Goal: Task Accomplishment & Management: Complete application form

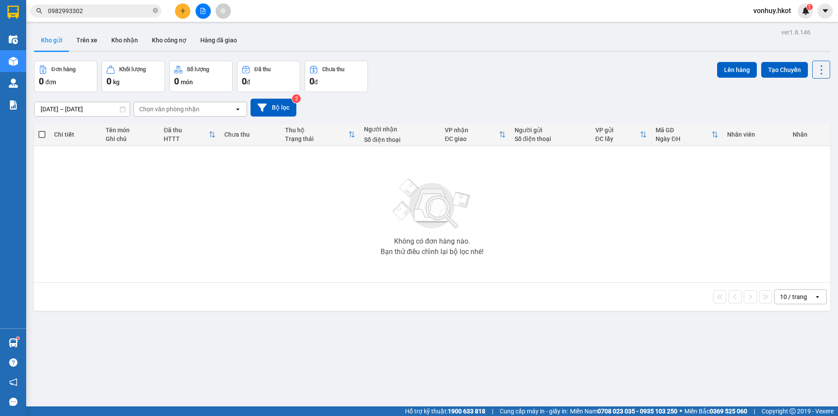
click at [107, 10] on input "0982993302" at bounding box center [99, 11] width 103 height 10
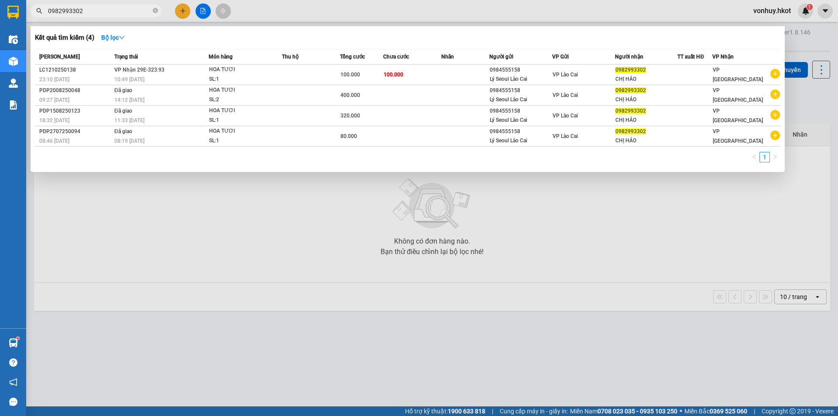
paste input "0917328827"
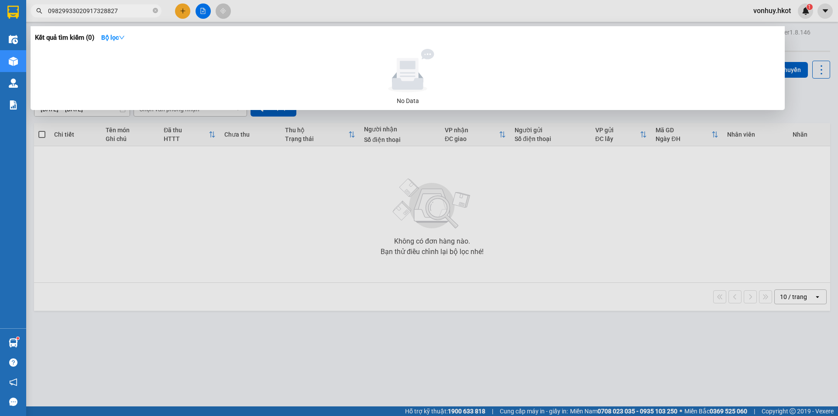
drag, startPoint x: 120, startPoint y: 13, endPoint x: 35, endPoint y: 12, distance: 84.7
click at [35, 12] on span "09829933020917328827" at bounding box center [96, 10] width 131 height 13
paste input "text"
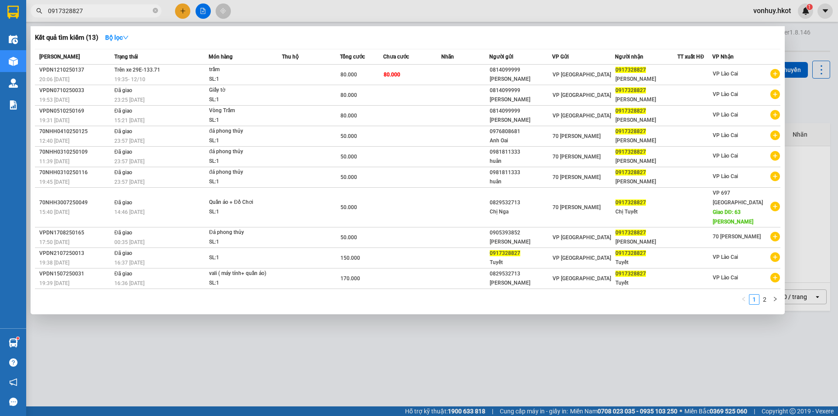
type input "0917328827"
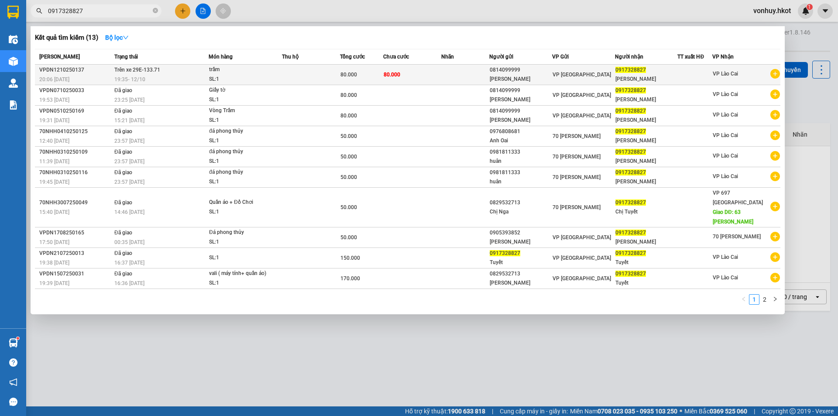
click at [160, 66] on td "Trên xe 29E-133.71 19:35 [DATE]" at bounding box center [160, 75] width 96 height 21
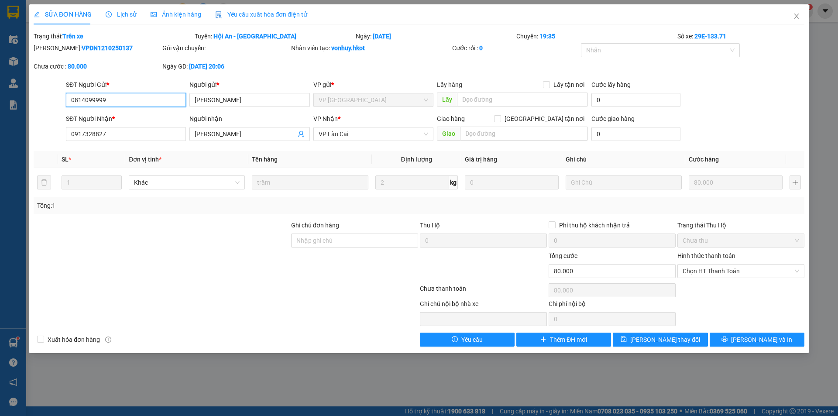
type input "0814099999"
type input "[PERSON_NAME]"
type input "0917328827"
type input "[PERSON_NAME]"
type input "0"
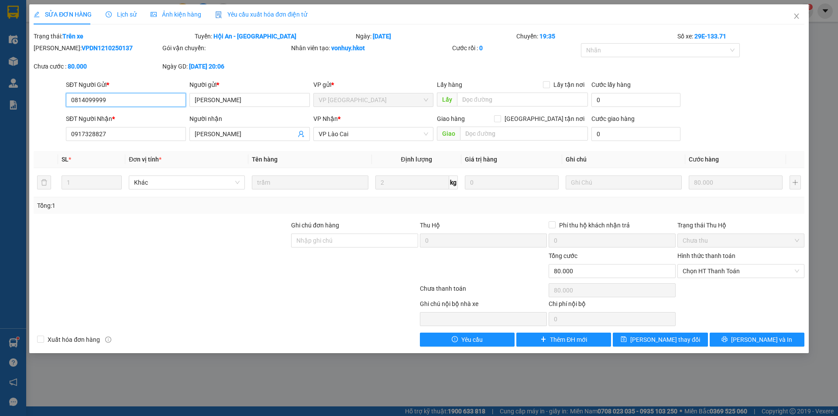
type input "80.000"
drag, startPoint x: 56, startPoint y: 49, endPoint x: 117, endPoint y: 48, distance: 61.1
click at [117, 48] on div "[PERSON_NAME]: VPDN1210250137" at bounding box center [97, 48] width 127 height 10
copy b "VPDN1210250137"
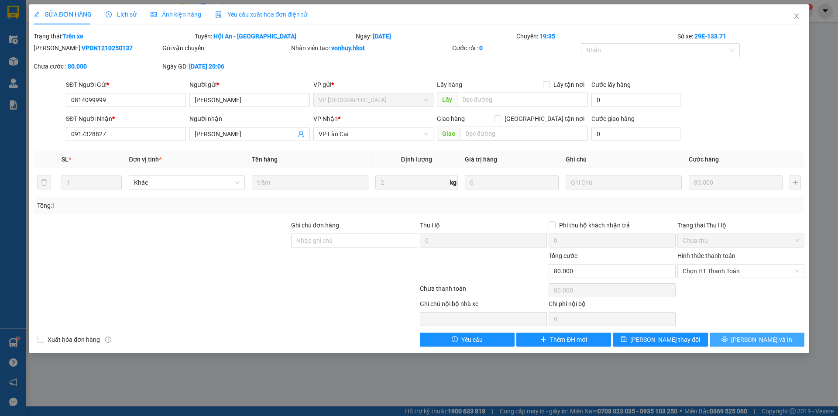
click at [764, 338] on span "[PERSON_NAME] và In" at bounding box center [761, 340] width 61 height 10
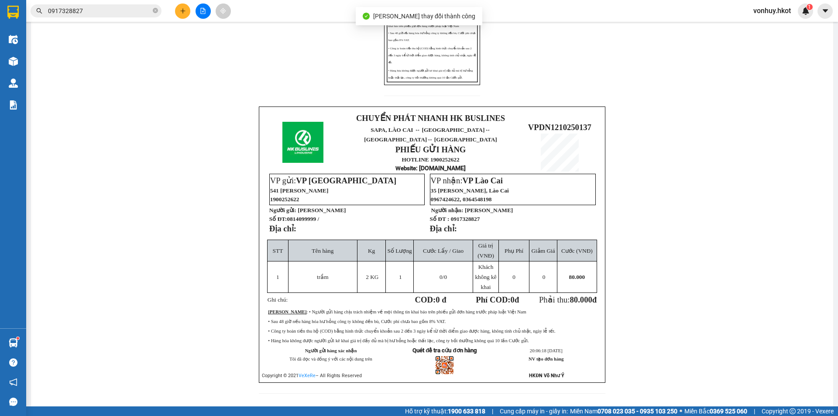
scroll to position [218, 0]
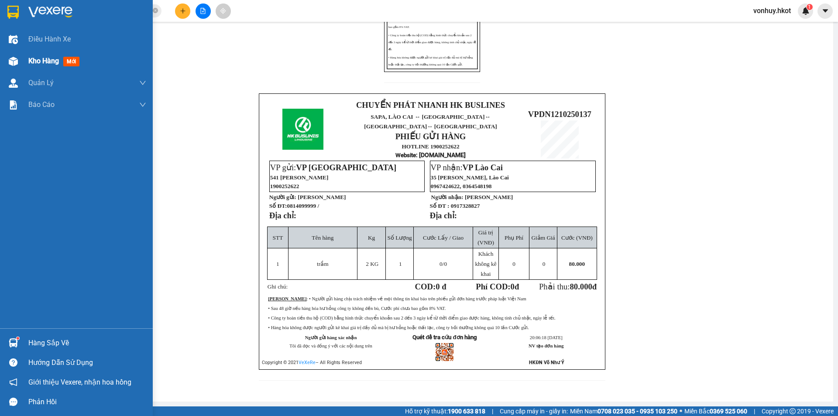
click at [18, 57] on div at bounding box center [13, 61] width 15 height 15
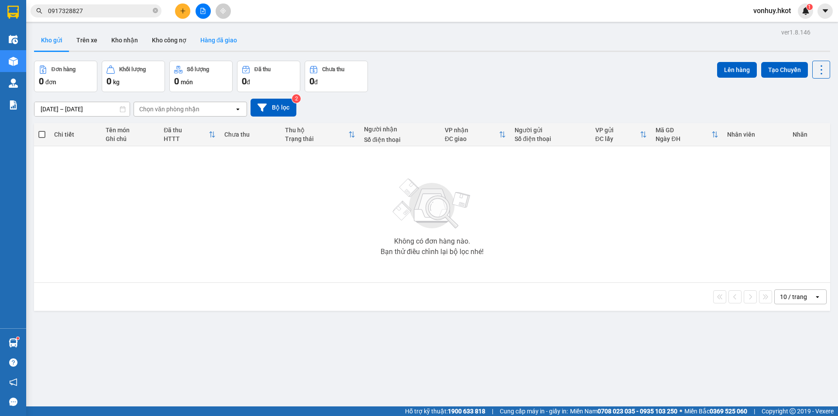
click at [215, 36] on button "Hàng đã giao" at bounding box center [218, 40] width 51 height 21
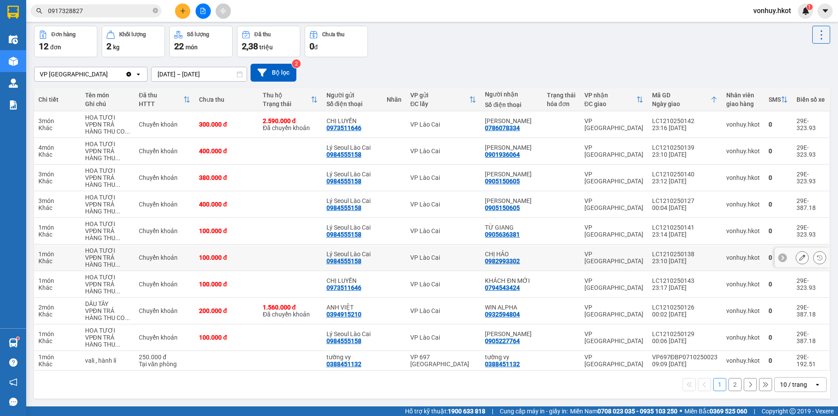
scroll to position [40, 0]
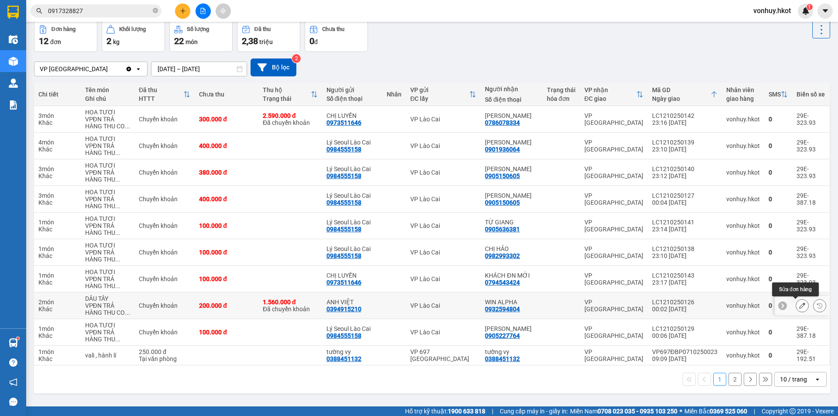
click at [799, 303] on icon at bounding box center [802, 305] width 6 height 6
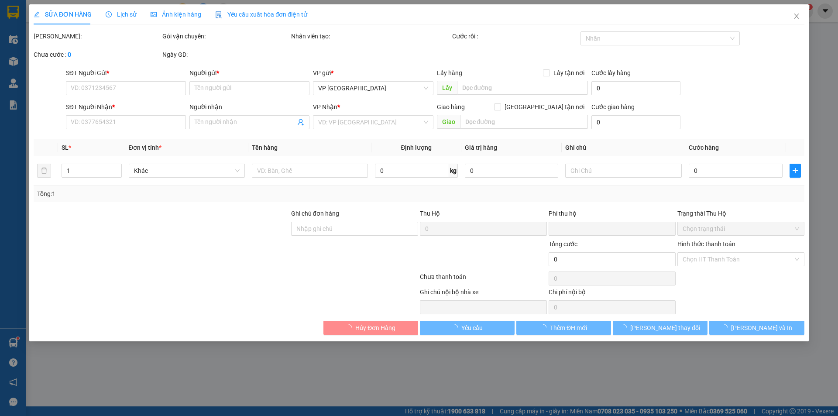
type input "0394915210"
type input "ANH VIỆT"
type input "0932594804"
type input "WIN ALPHA"
type input "phi thu TM"
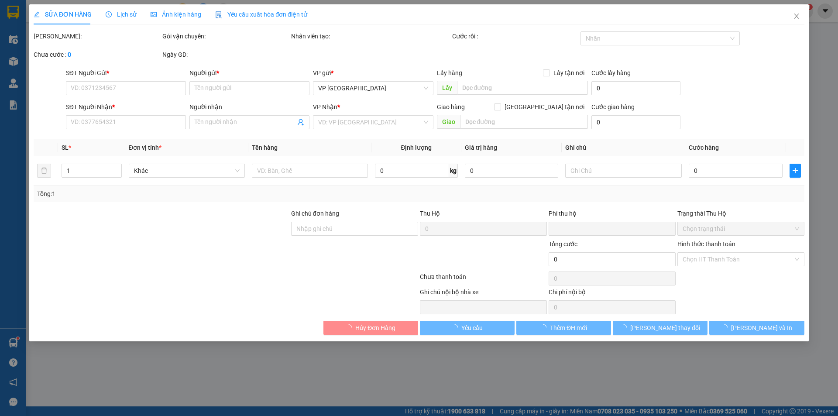
type input "1.560.000"
type input "0"
type input "200.000"
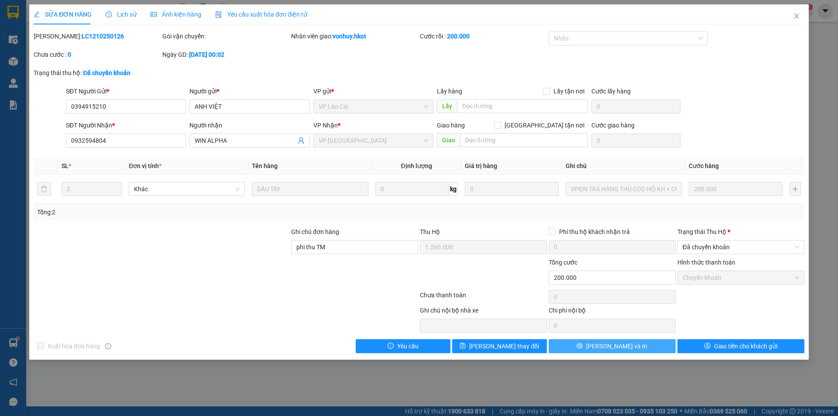
click at [644, 343] on button "[PERSON_NAME] và In" at bounding box center [611, 346] width 127 height 14
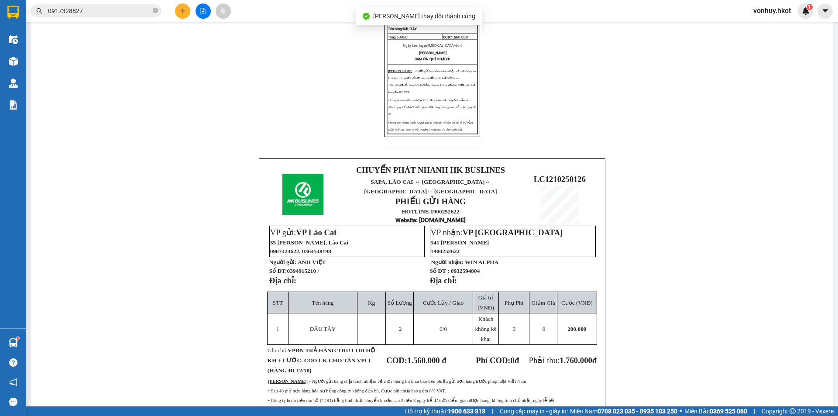
scroll to position [235, 0]
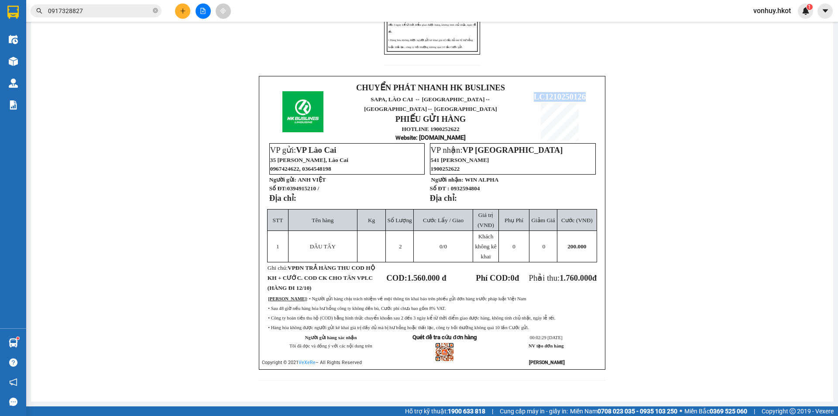
drag, startPoint x: 528, startPoint y: 87, endPoint x: 584, endPoint y: 95, distance: 55.9
click at [584, 95] on p "LC1210250126" at bounding box center [560, 97] width 78 height 10
copy span "LC1210250126"
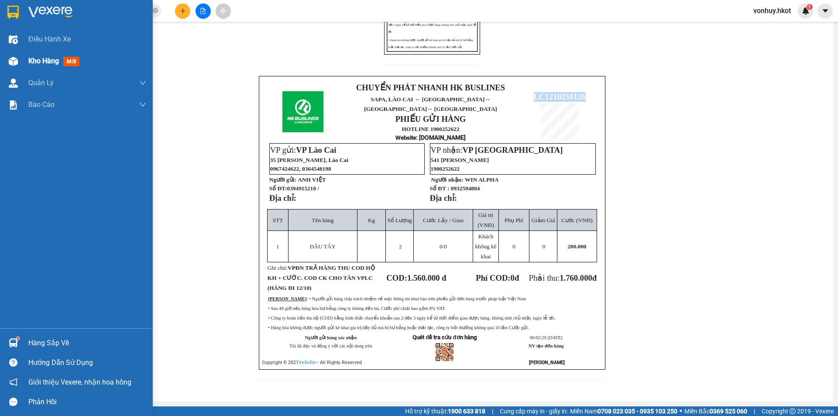
click at [40, 64] on span "Kho hàng" at bounding box center [43, 61] width 31 height 8
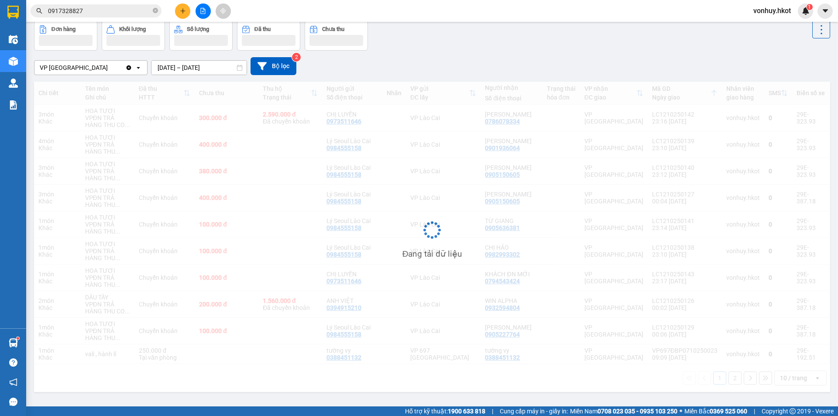
scroll to position [40, 0]
click at [183, 10] on icon "plus" at bounding box center [183, 11] width 6 height 6
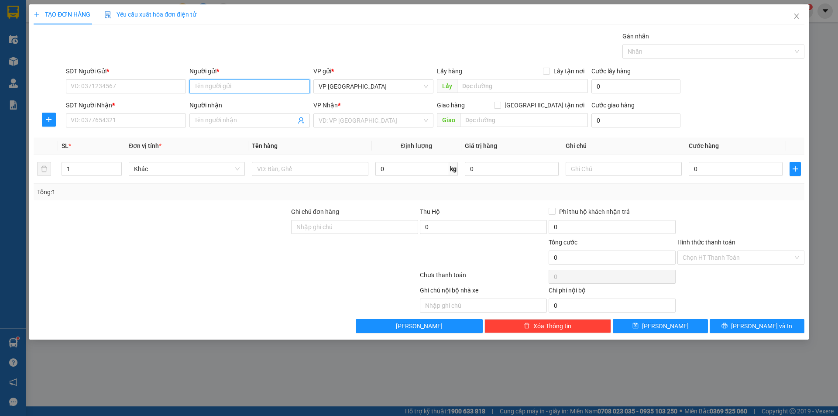
click at [236, 89] on input "Người gửi *" at bounding box center [249, 86] width 120 height 14
type input "v"
type input "VP"
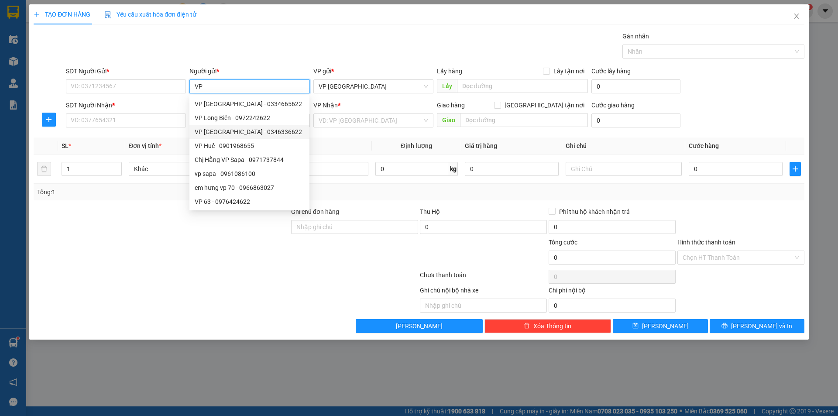
click at [226, 131] on div "VP [GEOGRAPHIC_DATA] - 0346336622" at bounding box center [250, 132] width 110 height 10
type input "0346336622"
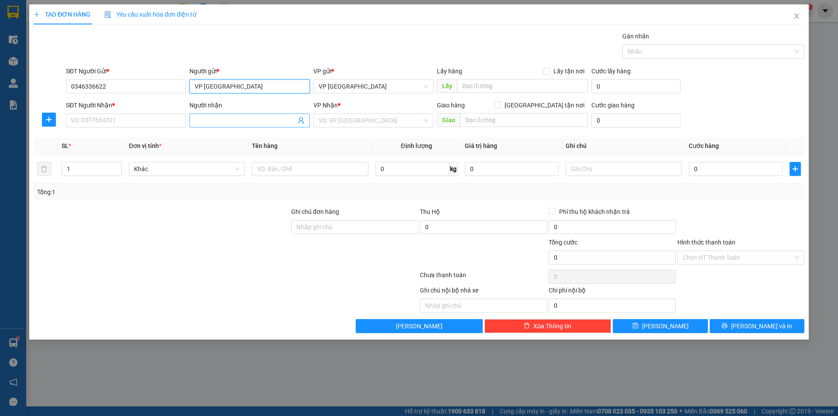
type input "VP [GEOGRAPHIC_DATA]"
click at [272, 122] on input "Người nhận" at bounding box center [245, 121] width 101 height 10
type input "VP Lào Cai"
click at [143, 123] on input "SĐT Người Nhận *" at bounding box center [126, 120] width 120 height 14
click at [149, 123] on input "SĐT Người Nhận *" at bounding box center [126, 120] width 120 height 14
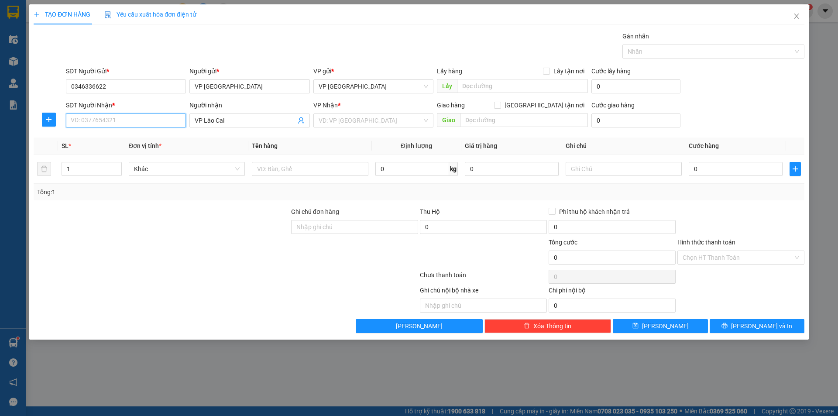
paste input "0967424622"
type input "0967424622"
click at [406, 125] on input "search" at bounding box center [370, 120] width 103 height 13
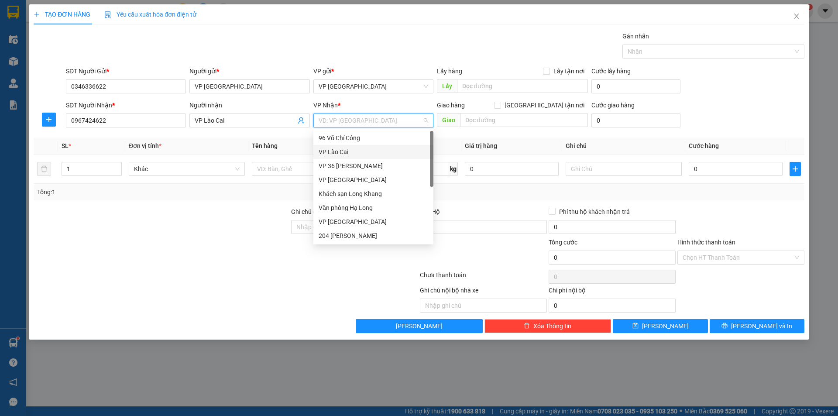
click at [352, 151] on div "VP Lào Cai" at bounding box center [374, 152] width 110 height 10
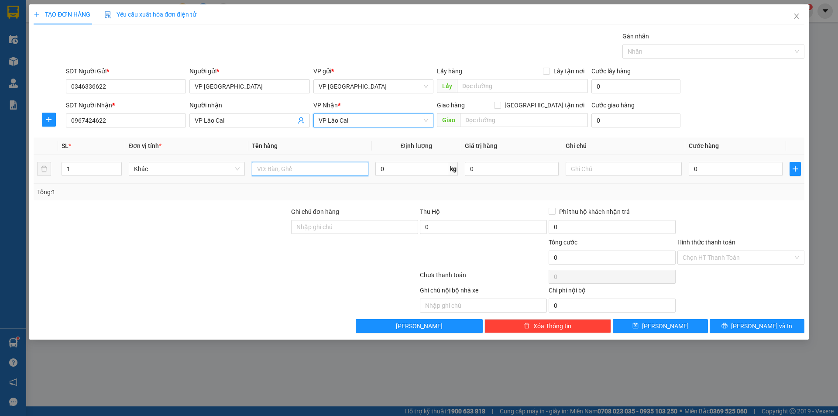
click at [330, 169] on input "text" at bounding box center [310, 169] width 116 height 14
type input "Bảng QR"
click at [400, 171] on input "0" at bounding box center [412, 169] width 74 height 14
type input "0.5"
click at [562, 200] on div "Tổng: 1" at bounding box center [419, 192] width 771 height 17
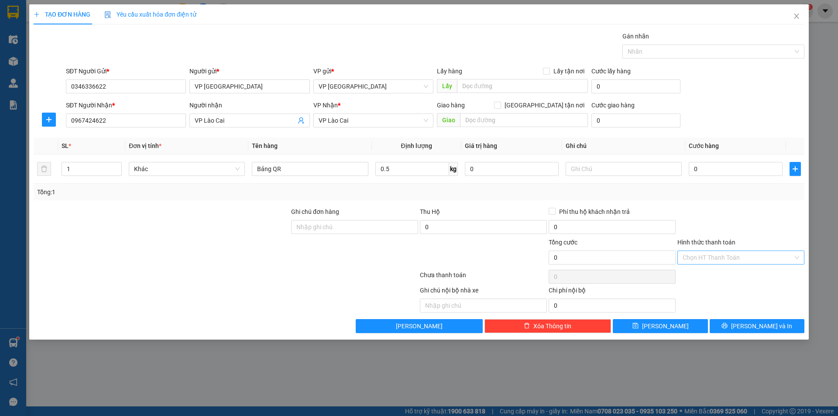
click at [717, 251] on input "Hình thức thanh toán" at bounding box center [737, 257] width 110 height 13
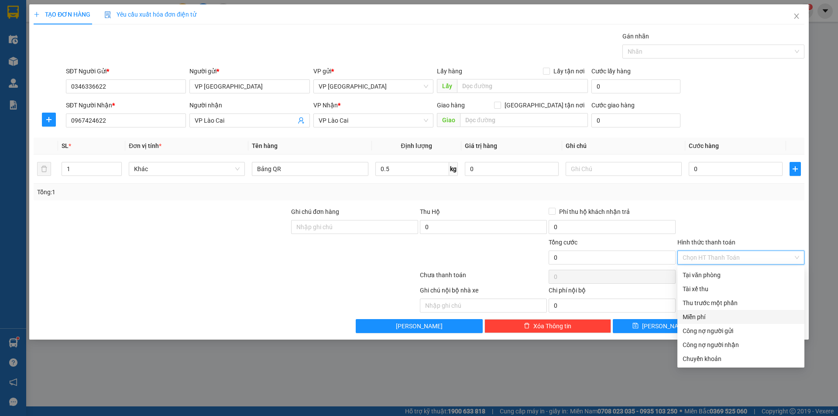
click at [710, 321] on div "Miễn phí" at bounding box center [740, 317] width 116 height 10
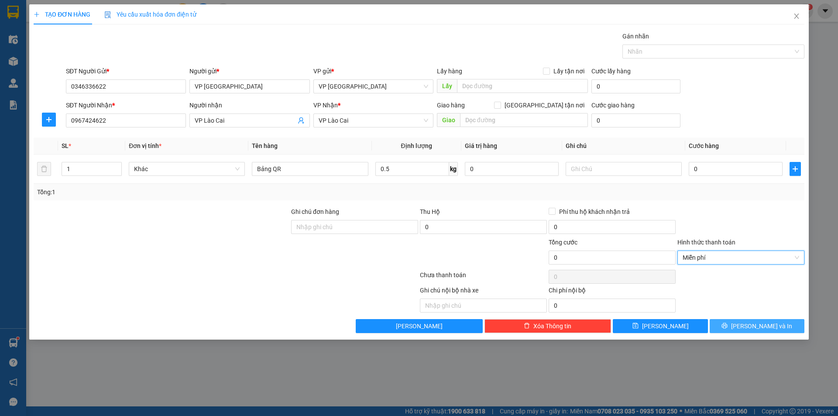
click at [773, 329] on span "[PERSON_NAME] và In" at bounding box center [761, 326] width 61 height 10
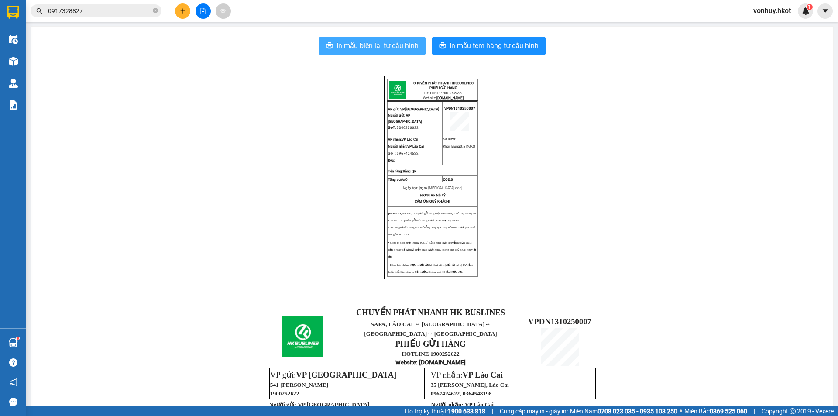
click at [359, 46] on span "In mẫu biên lai tự cấu hình" at bounding box center [377, 45] width 82 height 11
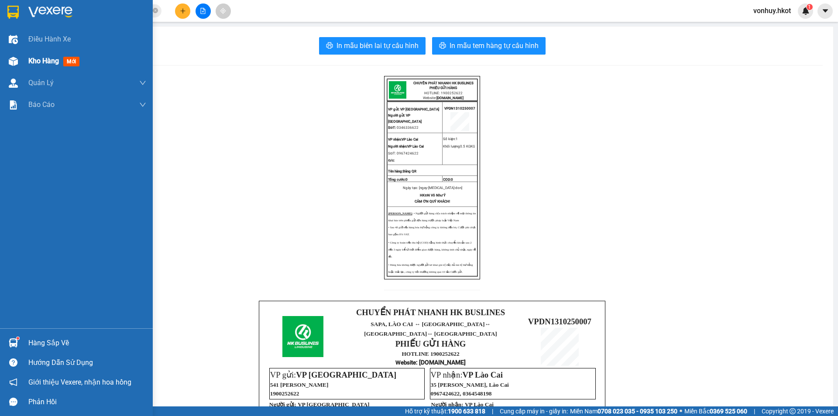
click at [35, 72] on div "Kho hàng mới" at bounding box center [87, 61] width 118 height 22
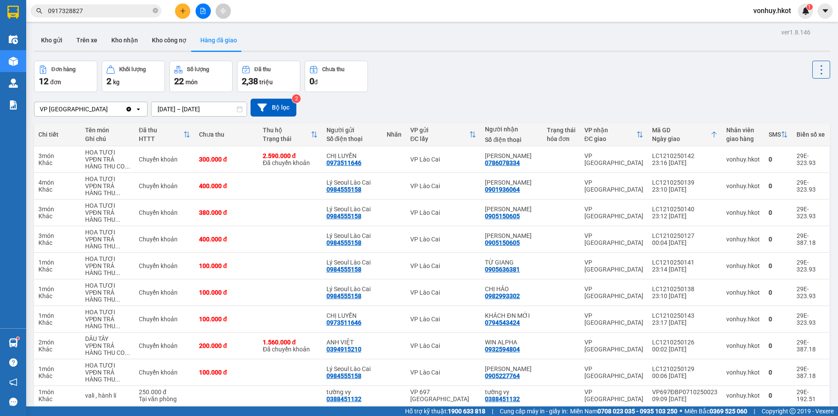
click at [158, 10] on span "0917328827" at bounding box center [96, 10] width 131 height 13
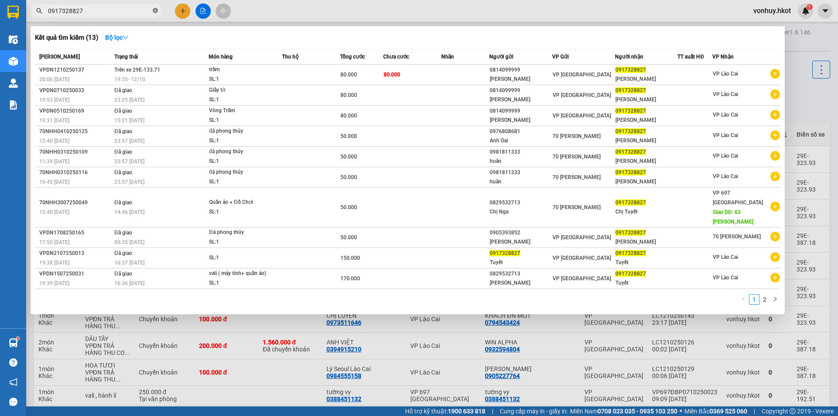
click at [155, 10] on icon "close-circle" at bounding box center [155, 10] width 5 height 5
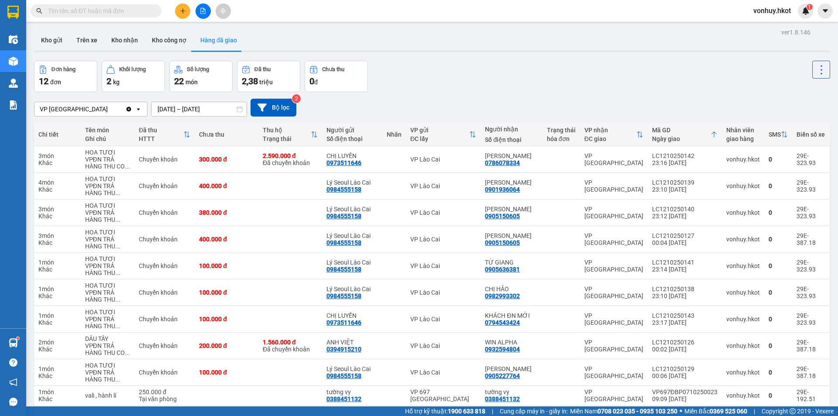
click at [178, 10] on button at bounding box center [182, 10] width 15 height 15
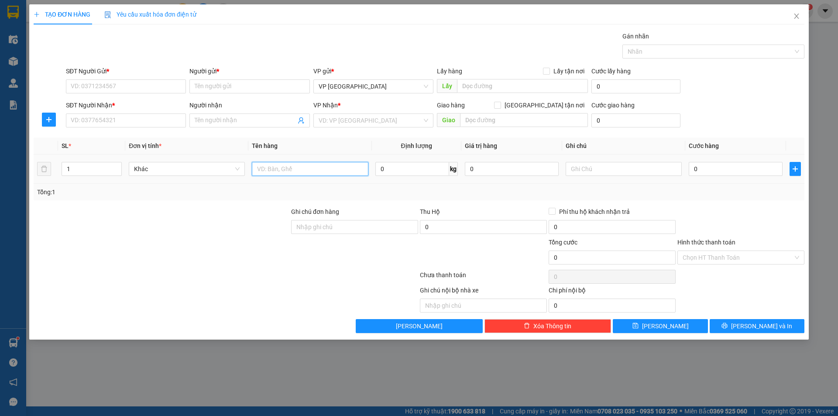
click at [317, 167] on input "text" at bounding box center [310, 169] width 116 height 14
type input "Bánh bột lọc"
click at [416, 171] on input "0" at bounding box center [412, 169] width 74 height 14
type input "6"
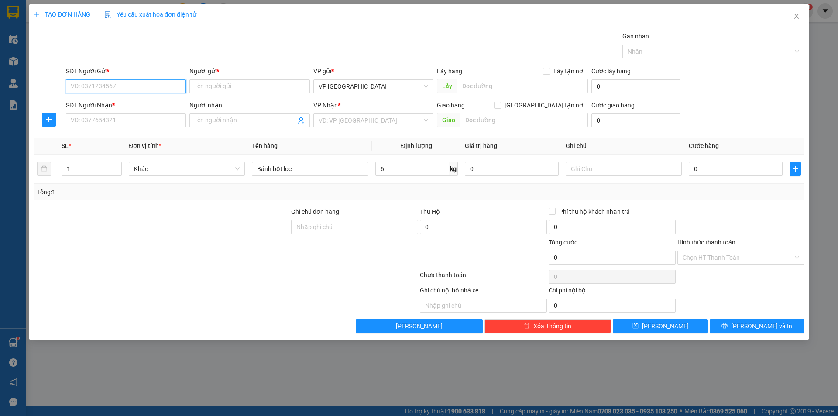
click at [152, 89] on input "SĐT Người Gửi *" at bounding box center [126, 86] width 120 height 14
click at [227, 89] on input "Người gửi *" at bounding box center [249, 86] width 120 height 14
click at [120, 92] on input "SĐT Người Gửi *" at bounding box center [126, 86] width 120 height 14
type input "0905134018"
click at [135, 103] on div "0905134018 - [PERSON_NAME]" at bounding box center [126, 104] width 110 height 10
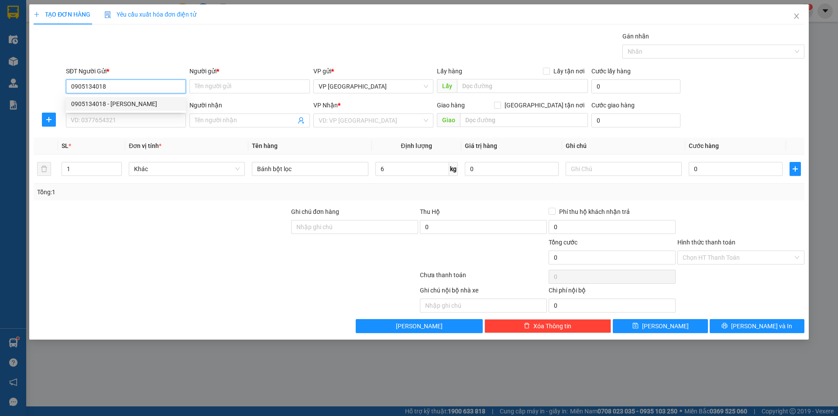
type input "[PERSON_NAME]"
type input "0905134018"
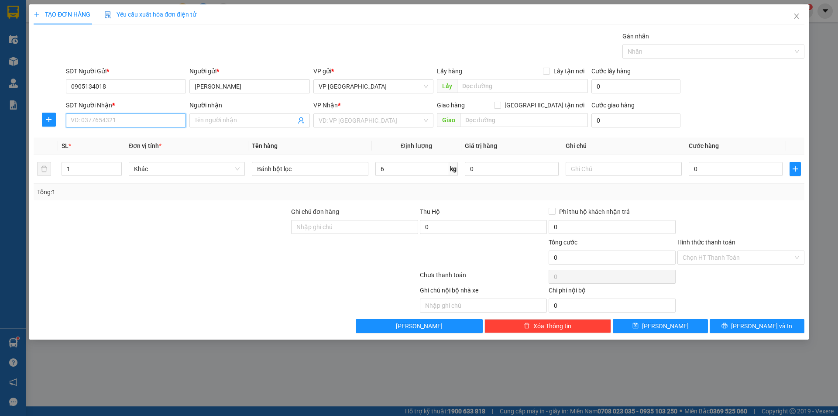
click at [144, 123] on input "SĐT Người Nhận *" at bounding box center [126, 120] width 120 height 14
click at [132, 139] on div "0367480265 - [GEOGRAPHIC_DATA]" at bounding box center [126, 138] width 110 height 10
type input "0367480265"
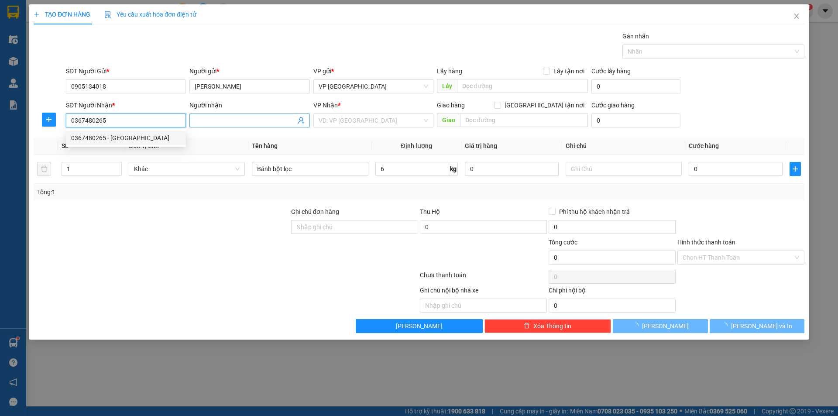
type input "[PERSON_NAME]"
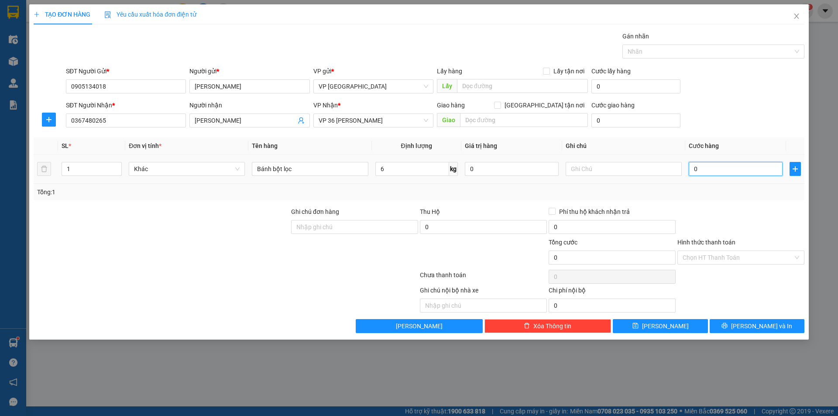
click at [730, 171] on input "0" at bounding box center [736, 169] width 94 height 14
type input "9"
type input "90"
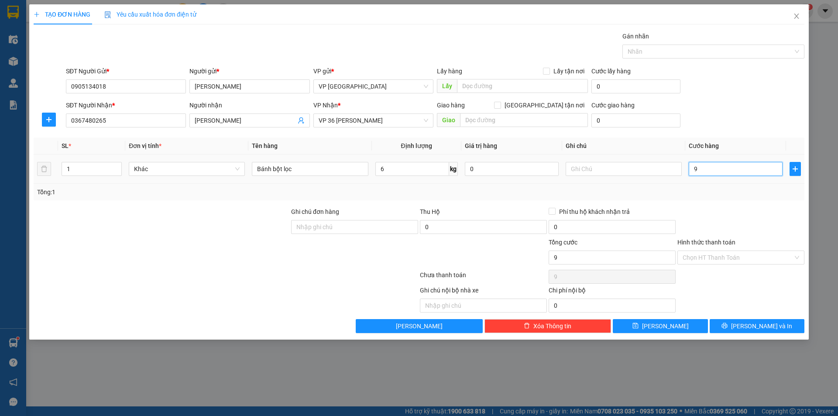
type input "90"
type input "900"
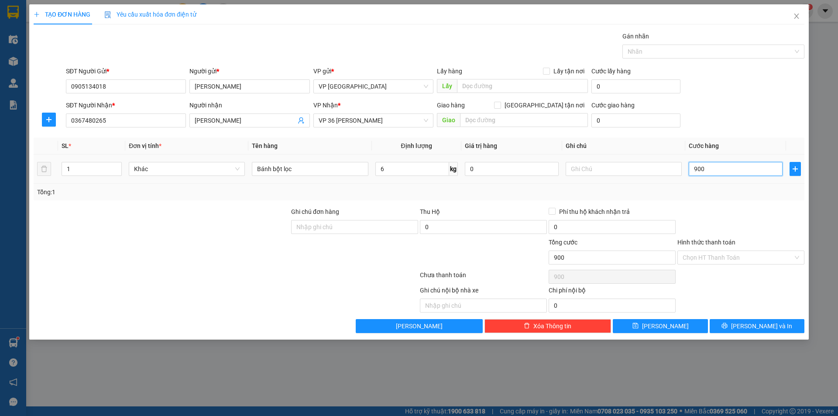
type input "9.000"
type input "90.000"
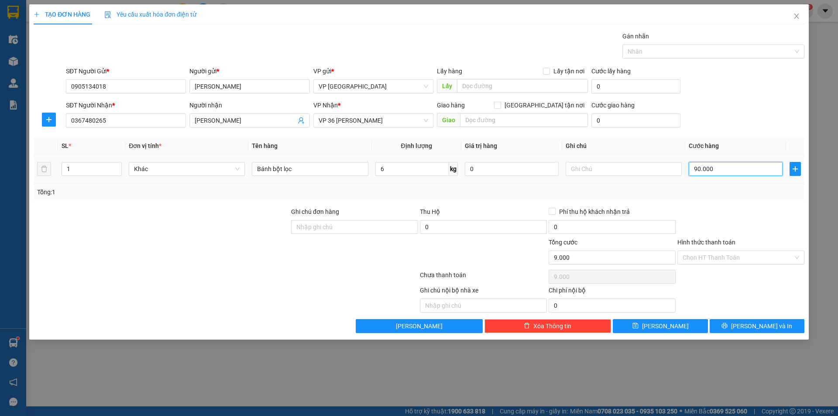
type input "90.000"
click at [719, 212] on div at bounding box center [740, 222] width 129 height 31
click at [699, 257] on input "Hình thức thanh toán" at bounding box center [737, 257] width 110 height 13
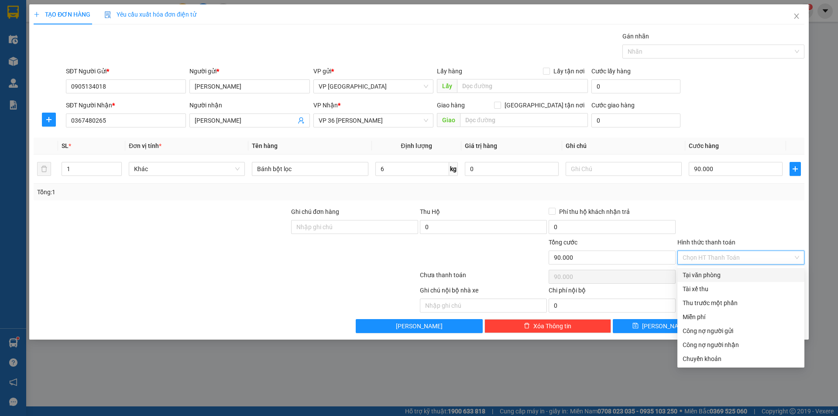
click at [701, 279] on div "Tại văn phòng" at bounding box center [740, 275] width 116 height 10
type input "0"
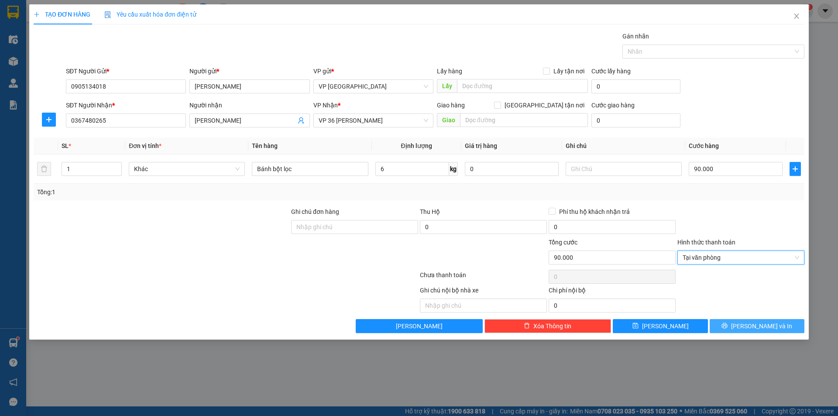
click at [764, 323] on span "[PERSON_NAME] và In" at bounding box center [761, 326] width 61 height 10
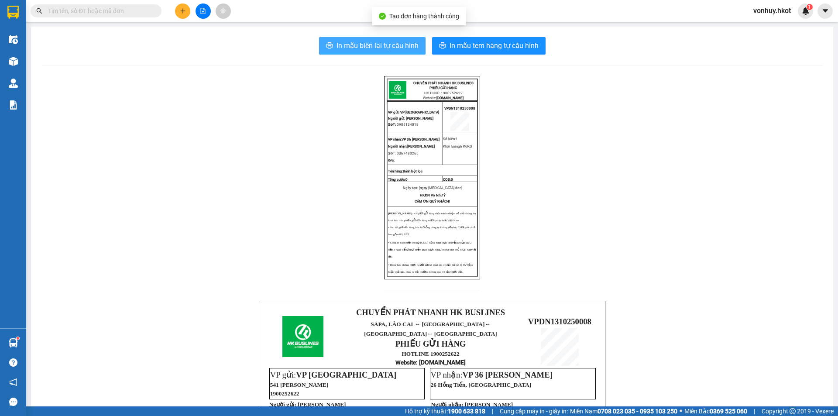
click at [364, 39] on button "In mẫu biên lai tự cấu hình" at bounding box center [372, 45] width 106 height 17
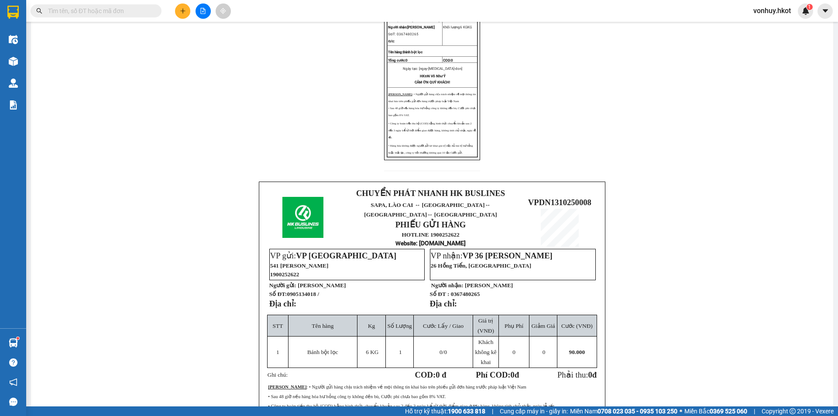
scroll to position [44, 0]
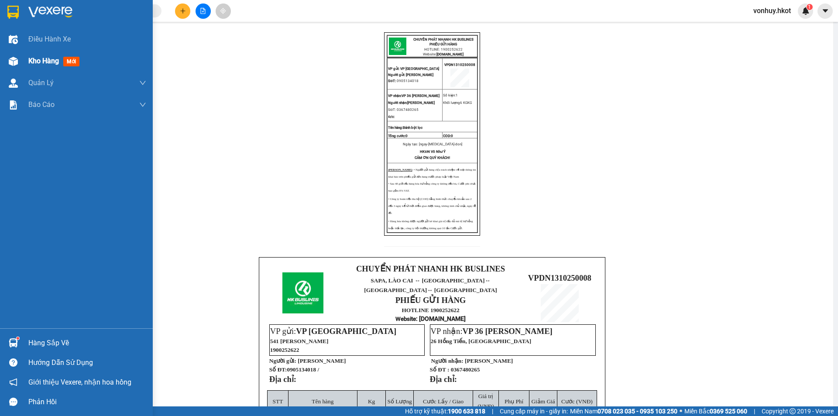
click at [40, 59] on span "Kho hàng" at bounding box center [43, 61] width 31 height 8
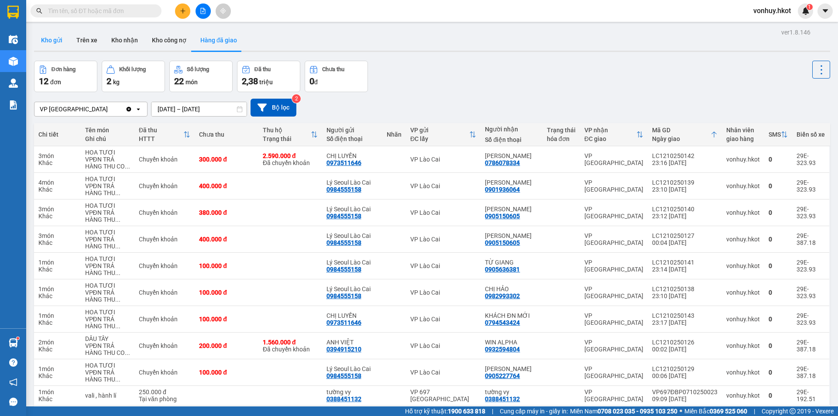
click at [51, 41] on button "Kho gửi" at bounding box center [51, 40] width 35 height 21
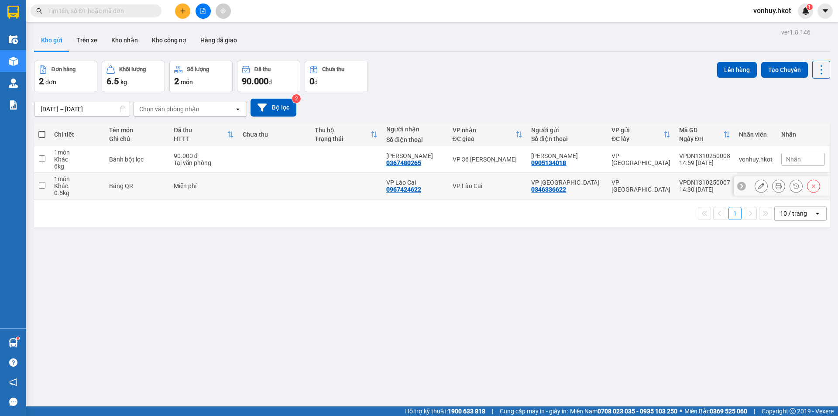
click at [42, 186] on input "checkbox" at bounding box center [42, 185] width 7 height 7
checkbox input "true"
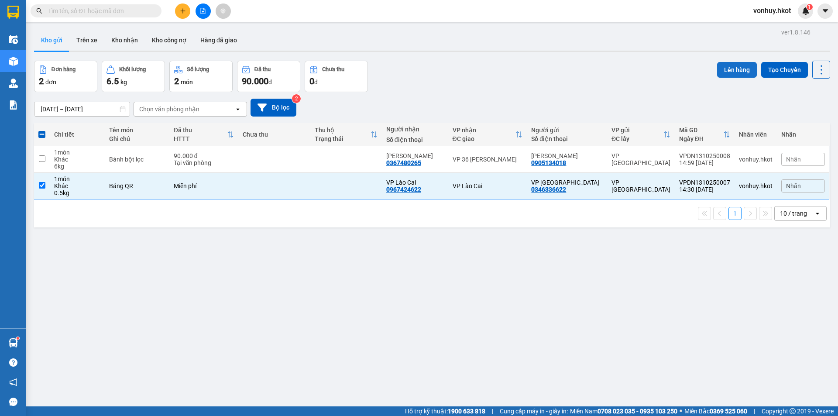
click at [723, 71] on button "Lên hàng" at bounding box center [737, 70] width 40 height 16
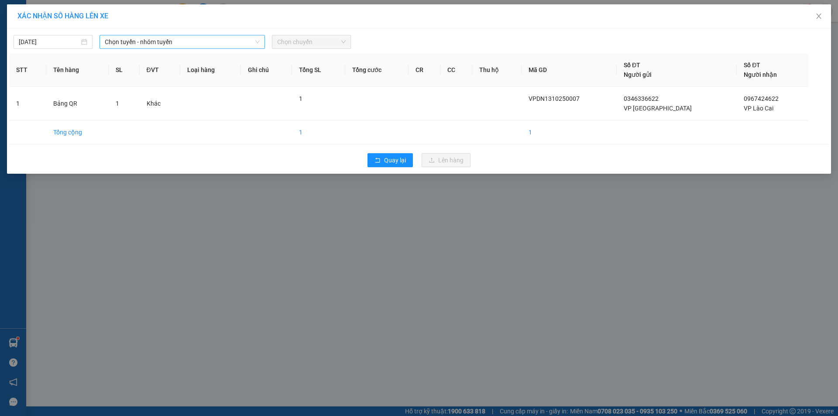
click at [154, 43] on span "Chọn tuyến - nhóm tuyến" at bounding box center [182, 41] width 155 height 13
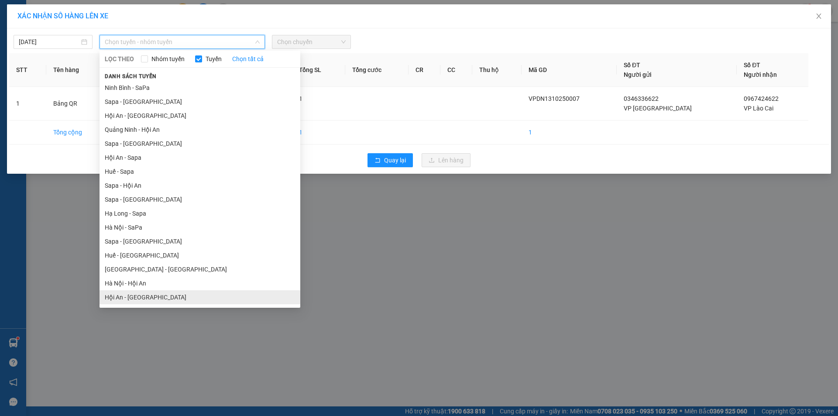
click at [129, 297] on li "Hội An - [GEOGRAPHIC_DATA]" at bounding box center [199, 297] width 201 height 14
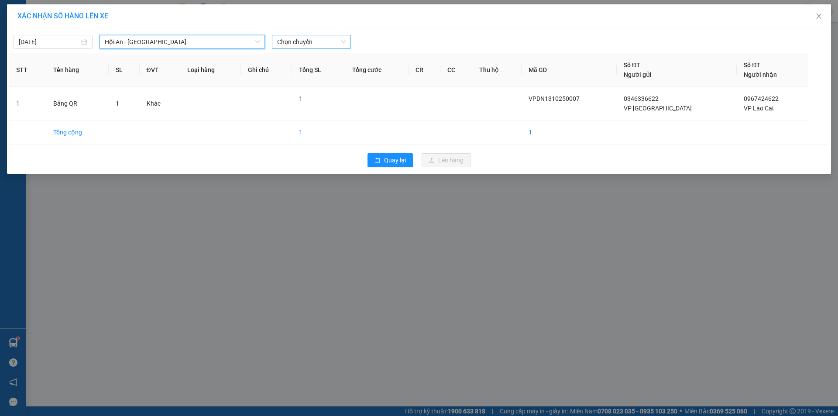
click at [305, 37] on span "Chọn chuyến" at bounding box center [311, 41] width 69 height 13
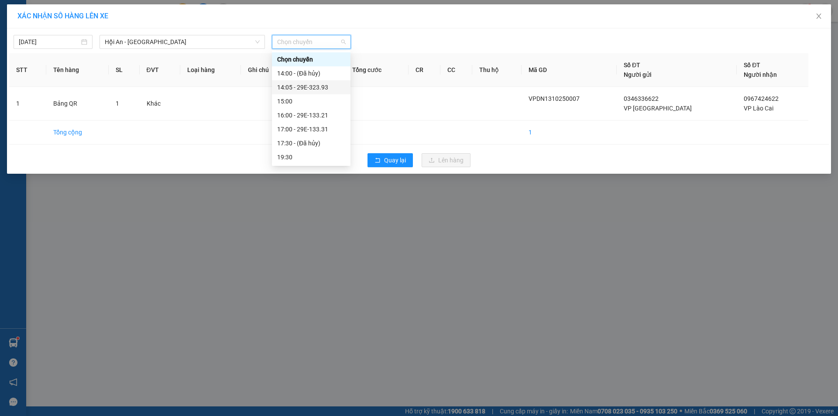
click at [304, 86] on div "14:05 - 29E-323.93" at bounding box center [311, 87] width 68 height 10
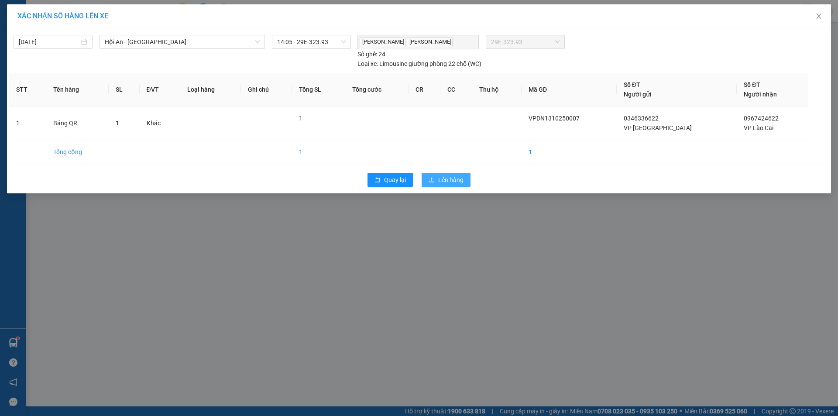
click at [450, 181] on span "Lên hàng" at bounding box center [450, 180] width 25 height 10
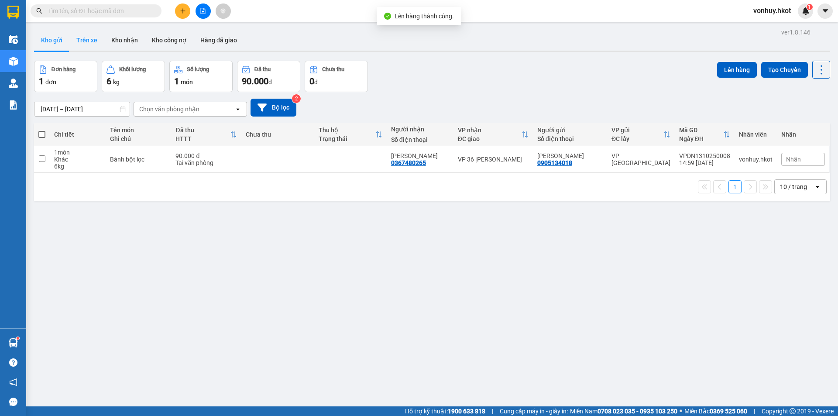
click at [86, 39] on button "Trên xe" at bounding box center [86, 40] width 35 height 21
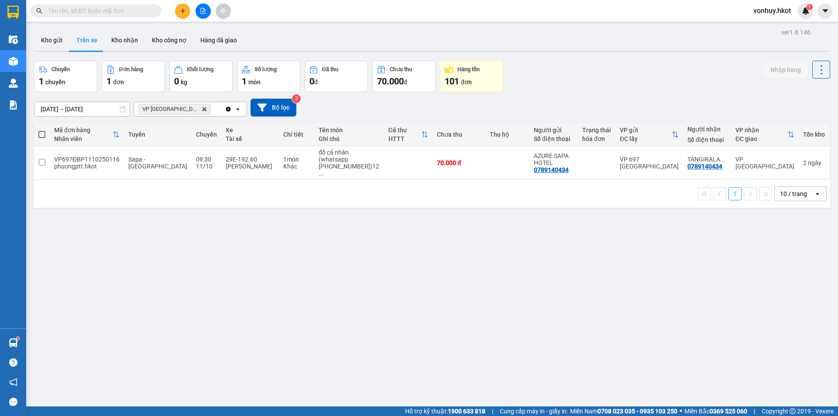
click at [202, 107] on icon "Delete" at bounding box center [204, 108] width 5 height 5
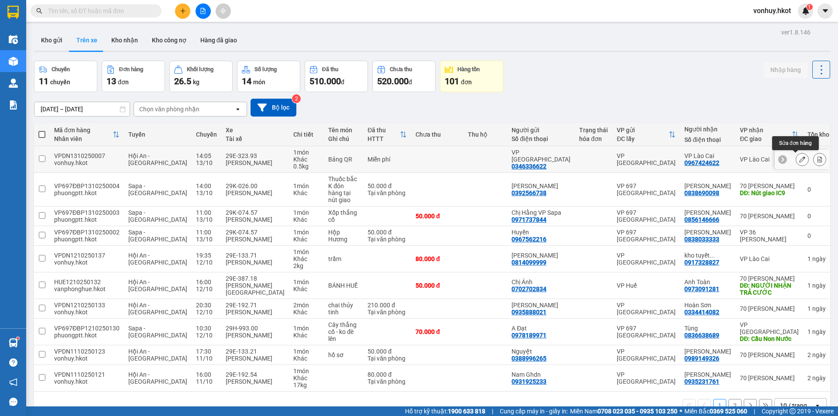
click at [799, 161] on icon at bounding box center [802, 159] width 6 height 6
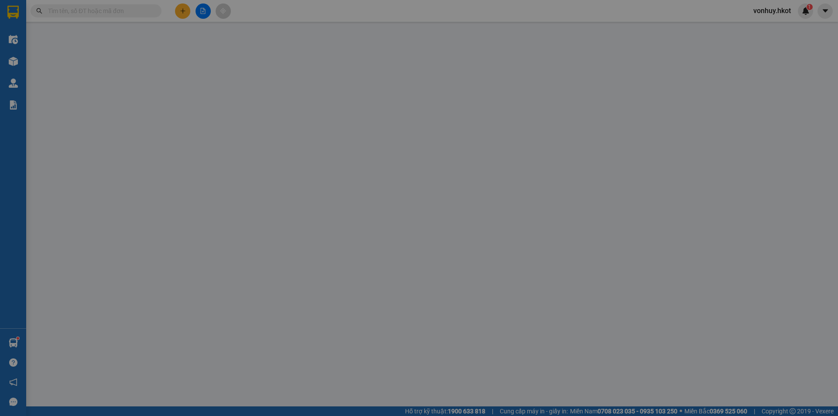
type input "0346336622"
type input "VP [GEOGRAPHIC_DATA]"
type input "0967424622"
type input "VP Lào Cai"
type input "0"
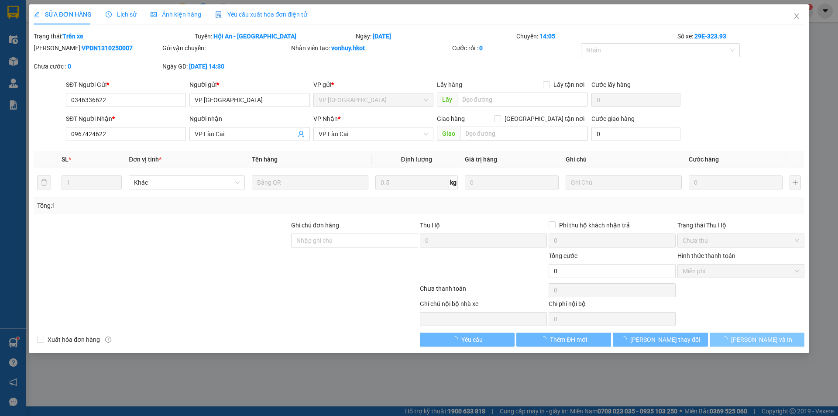
click at [761, 339] on span "[PERSON_NAME] và In" at bounding box center [761, 340] width 61 height 10
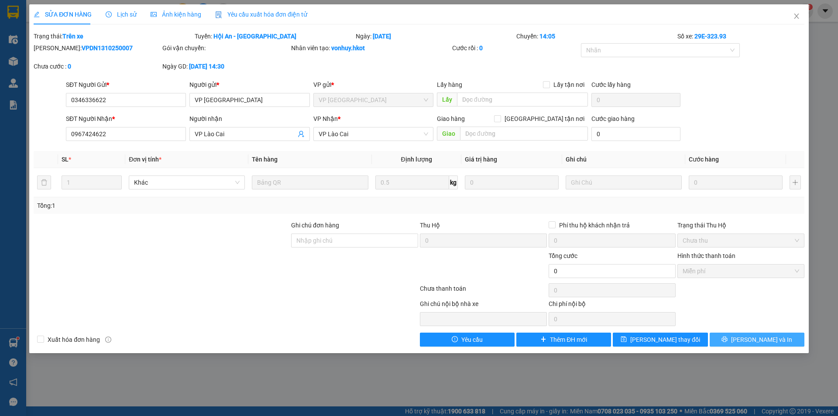
click at [761, 339] on span "[PERSON_NAME] và In" at bounding box center [761, 340] width 61 height 10
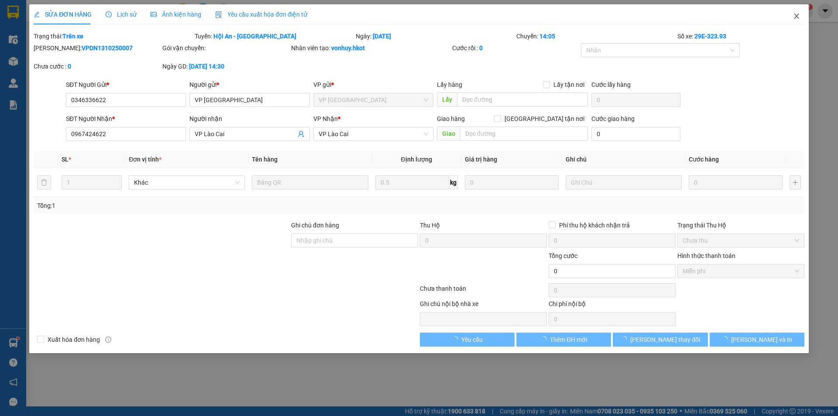
click at [796, 14] on icon "close" at bounding box center [796, 16] width 7 height 7
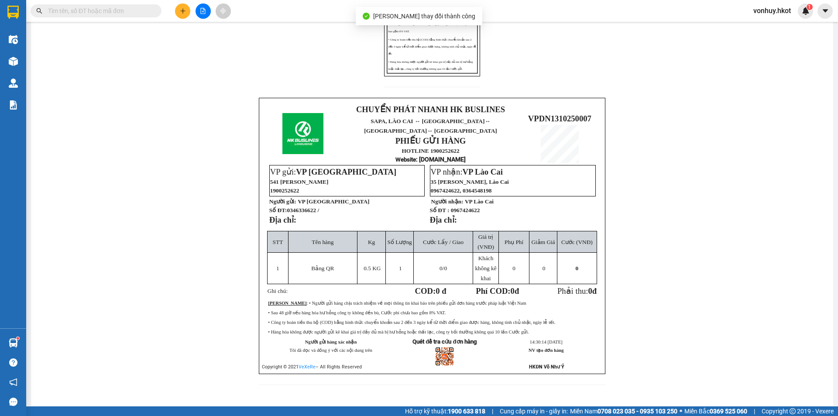
scroll to position [218, 0]
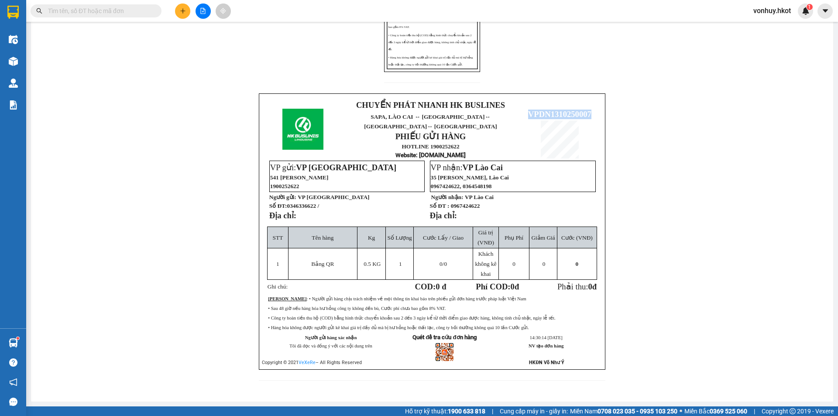
drag, startPoint x: 523, startPoint y: 106, endPoint x: 589, endPoint y: 106, distance: 66.8
click at [589, 110] on p "VPDN1310250007" at bounding box center [560, 115] width 78 height 10
copy span "VPDN1310250007"
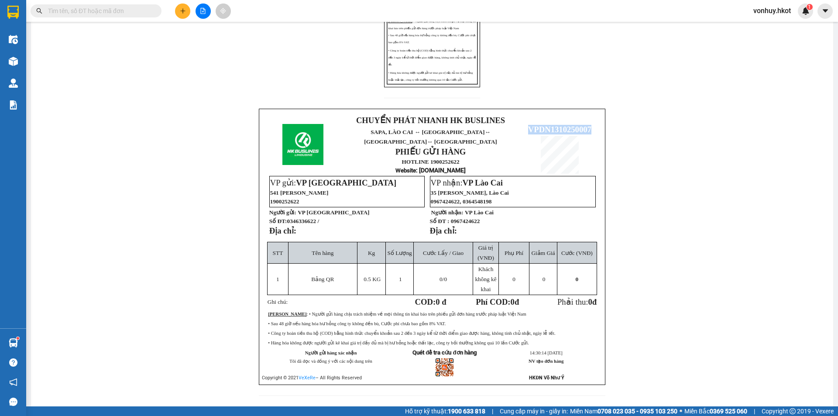
scroll to position [0, 0]
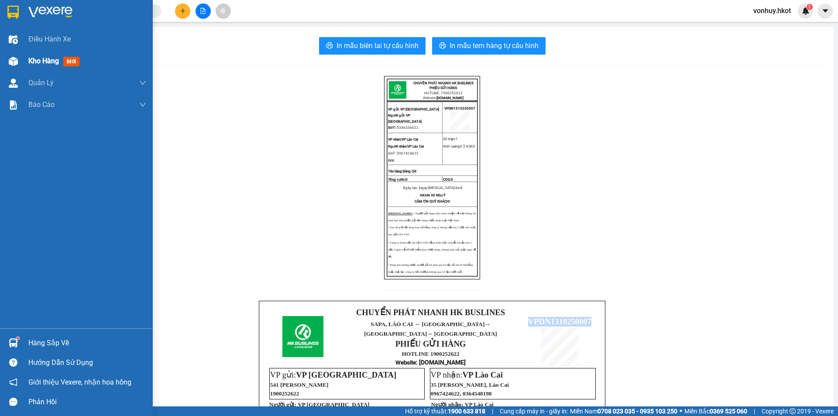
click at [31, 61] on span "Kho hàng" at bounding box center [43, 61] width 31 height 8
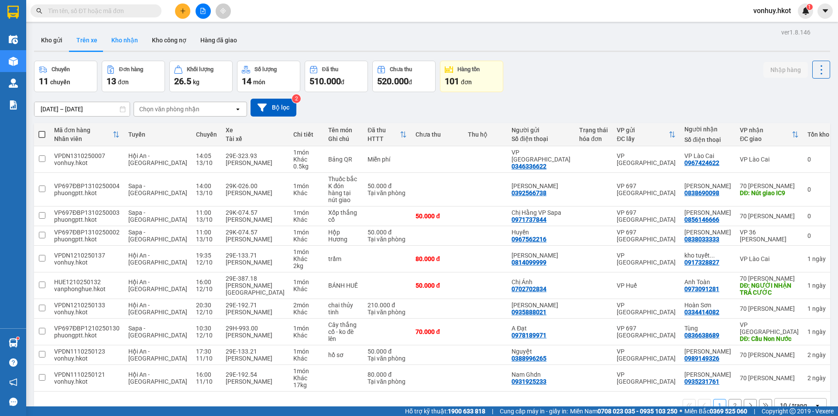
click at [122, 45] on button "Kho nhận" at bounding box center [124, 40] width 41 height 21
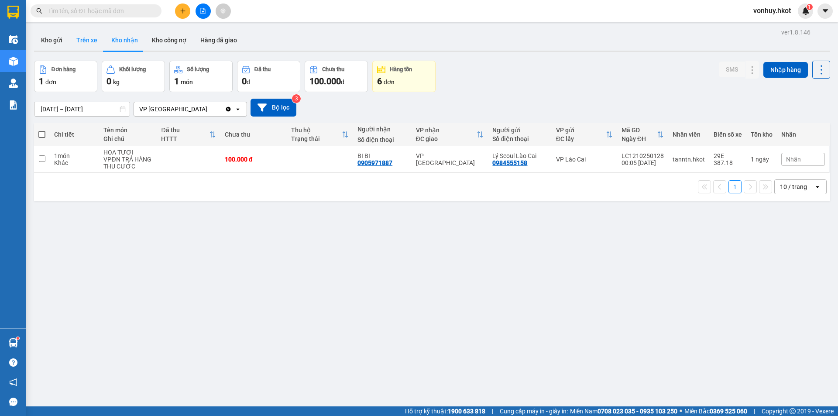
click at [80, 44] on button "Trên xe" at bounding box center [86, 40] width 35 height 21
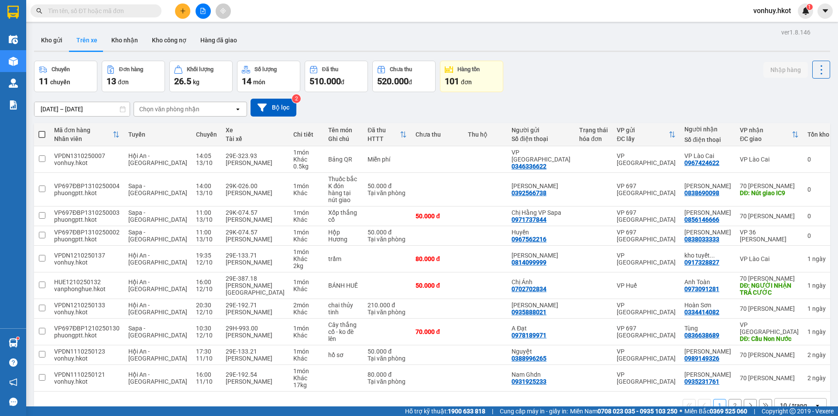
click at [183, 109] on div "Chọn văn phòng nhận" at bounding box center [169, 109] width 60 height 9
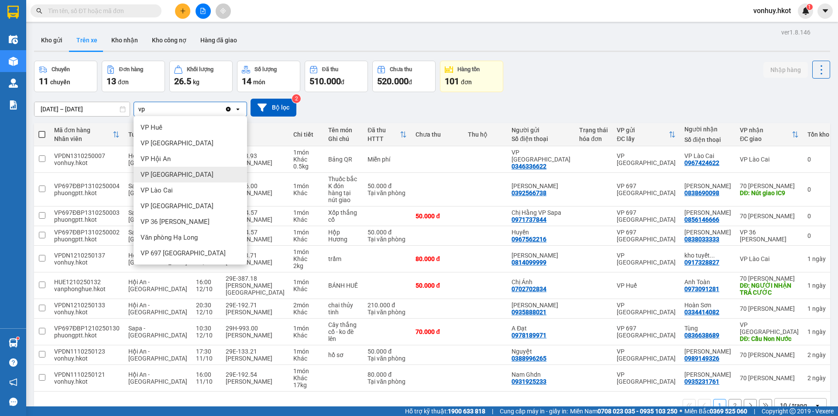
type input "vp"
click at [175, 171] on span "VP [GEOGRAPHIC_DATA]" at bounding box center [176, 174] width 73 height 9
